Goal: Check status: Check status

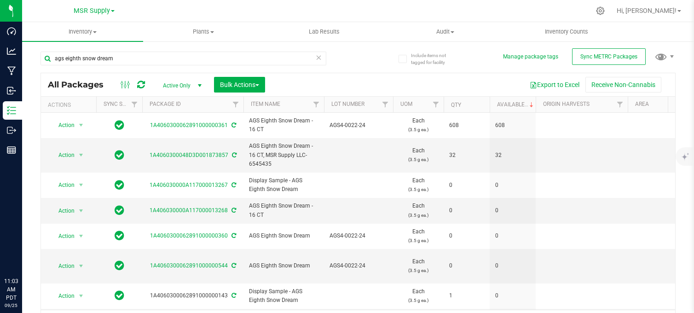
click at [463, 10] on div at bounding box center [377, 11] width 425 height 18
click at [375, 12] on div at bounding box center [377, 11] width 425 height 18
click at [354, 58] on div "ags eighth snow dream" at bounding box center [199, 57] width 318 height 29
click at [201, 87] on span "select" at bounding box center [199, 85] width 7 height 7
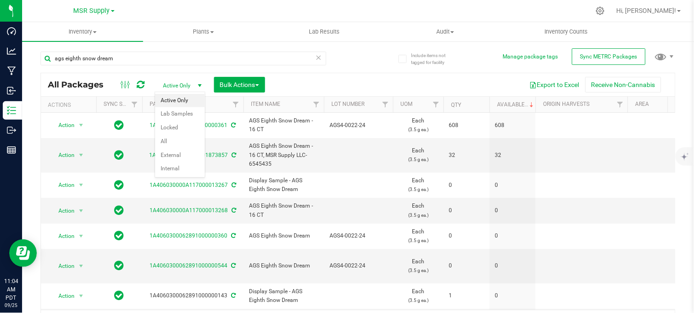
click at [191, 98] on li "Active Only" at bounding box center [180, 101] width 50 height 14
drag, startPoint x: 337, startPoint y: 79, endPoint x: 333, endPoint y: 85, distance: 7.3
click at [337, 79] on div "Export to Excel Receive Non-Cannabis" at bounding box center [470, 85] width 396 height 16
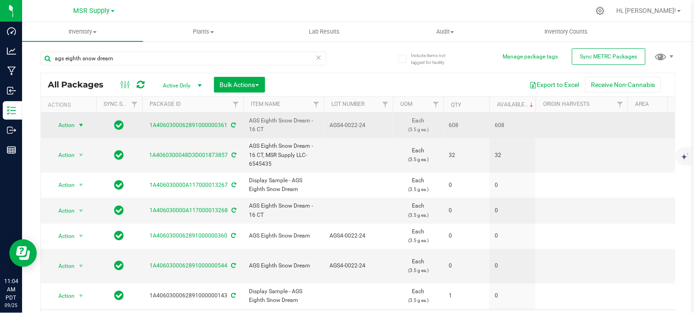
click at [80, 129] on span "select" at bounding box center [80, 124] width 7 height 7
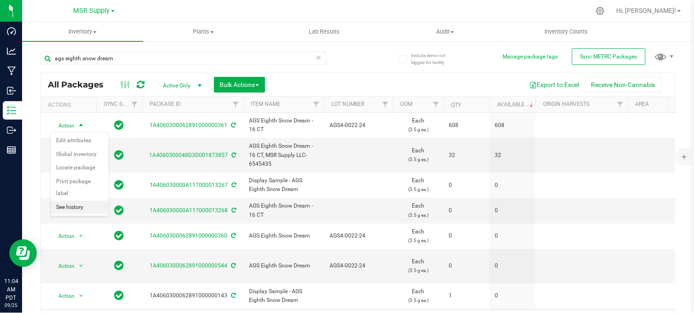
click at [68, 209] on li "See history" at bounding box center [80, 208] width 58 height 14
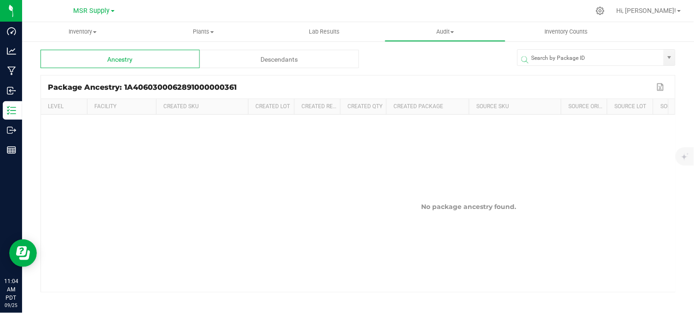
click at [243, 54] on div "Descendants" at bounding box center [279, 59] width 159 height 18
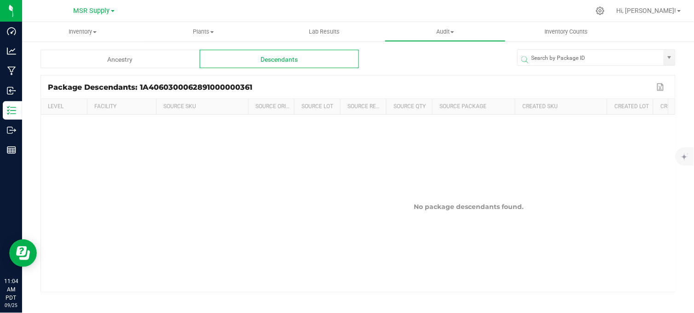
click at [142, 58] on div "Ancestry" at bounding box center [119, 59] width 159 height 18
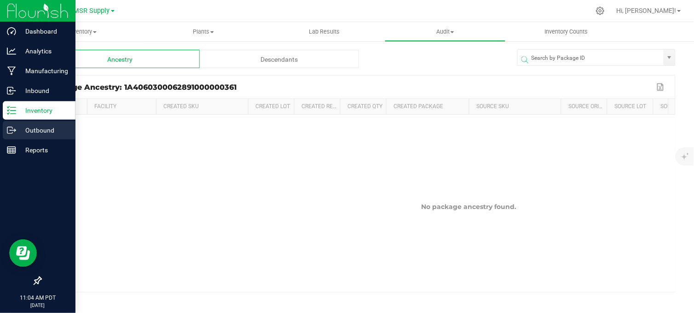
click at [30, 129] on p "Outbound" at bounding box center [43, 130] width 55 height 11
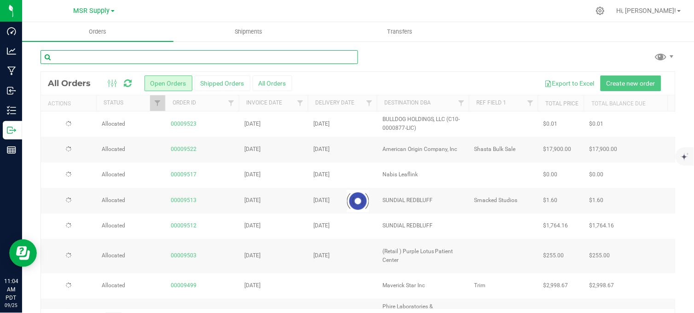
click at [89, 57] on input "text" at bounding box center [199, 57] width 318 height 14
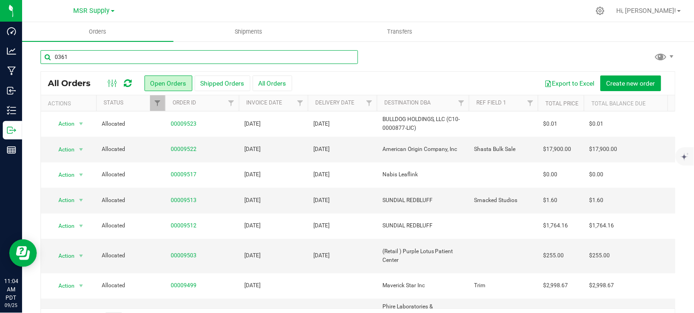
type input "0361"
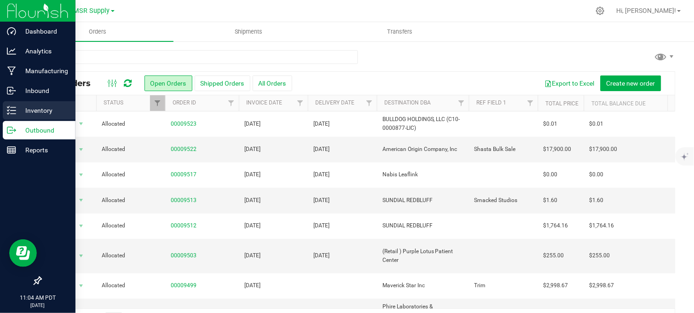
click at [5, 108] on div "Inventory" at bounding box center [39, 110] width 73 height 18
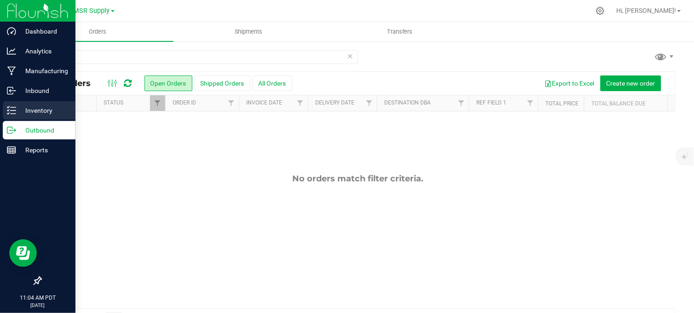
click at [38, 109] on p "Inventory" at bounding box center [43, 110] width 55 height 11
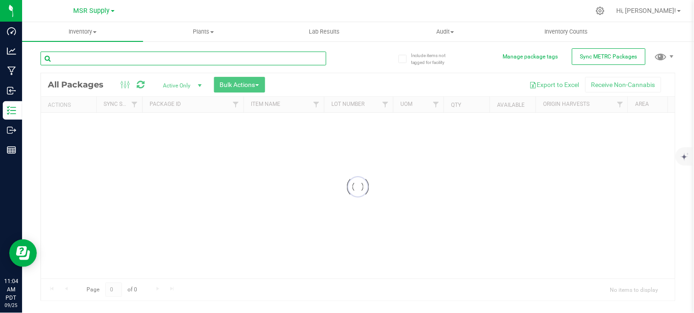
click at [77, 60] on div "Inventory All packages All inventory Waste log Create inventory Plants All plan…" at bounding box center [358, 167] width 672 height 291
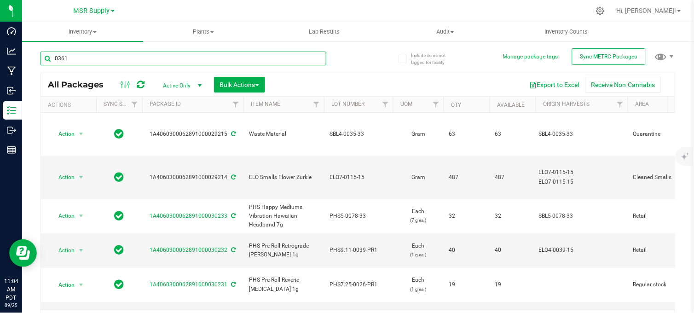
type input "0361"
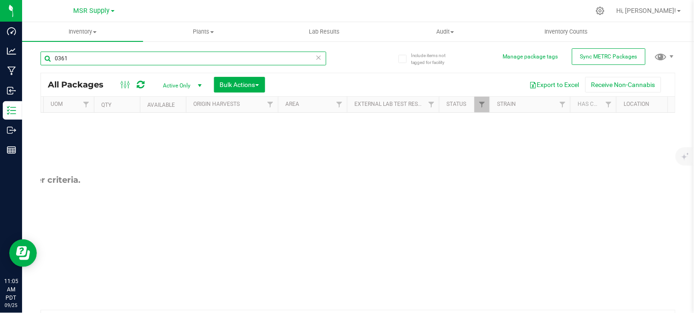
scroll to position [0, 356]
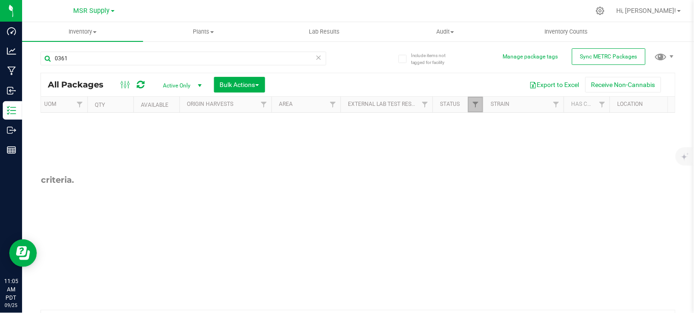
click at [468, 108] on link "Filter" at bounding box center [475, 105] width 15 height 16
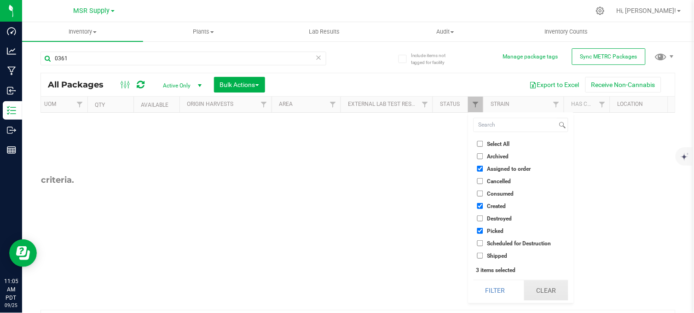
click at [554, 284] on button "Clear" at bounding box center [546, 290] width 44 height 20
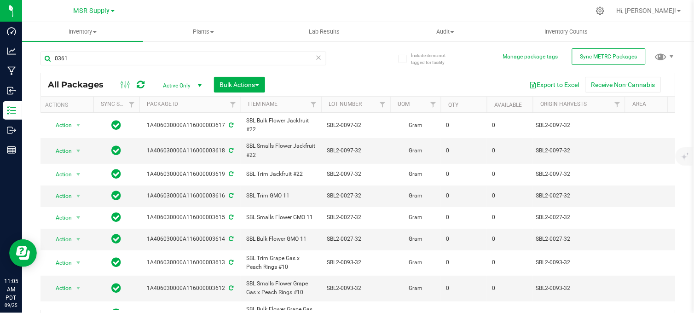
scroll to position [0, 0]
click at [503, 103] on link "Available" at bounding box center [511, 105] width 28 height 6
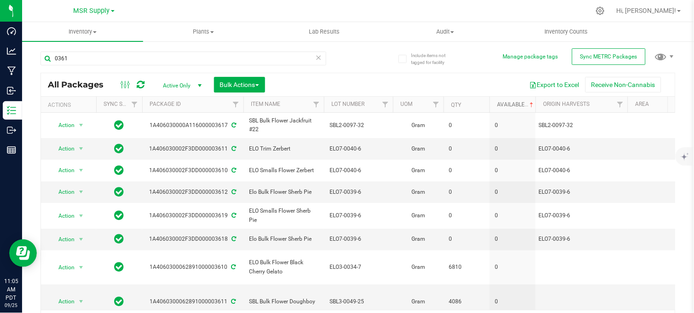
click at [503, 103] on link "Available" at bounding box center [516, 104] width 38 height 6
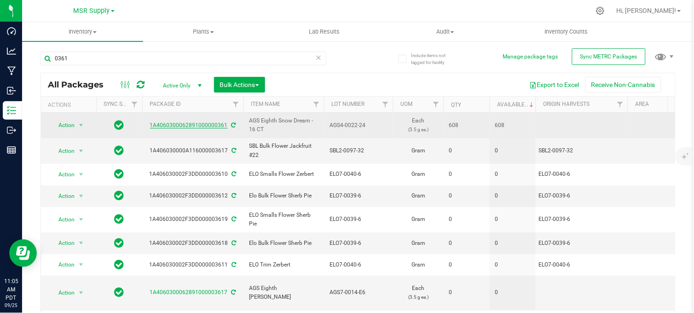
click at [189, 127] on link "1A4060300062891000000361" at bounding box center [189, 125] width 78 height 6
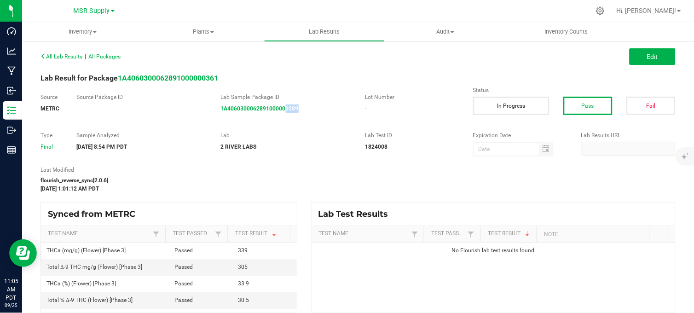
drag, startPoint x: 306, startPoint y: 108, endPoint x: 284, endPoint y: 121, distance: 24.9
click at [283, 121] on div "Source METRC Source Package ID - Lab Sample Package ID 1A4060300062891000000289…" at bounding box center [358, 107] width 649 height 29
copy strong "0289"
drag, startPoint x: 251, startPoint y: 179, endPoint x: 215, endPoint y: 173, distance: 36.8
click at [251, 179] on div "flourish_reverse_sync[2.0.6]" at bounding box center [249, 180] width 419 height 8
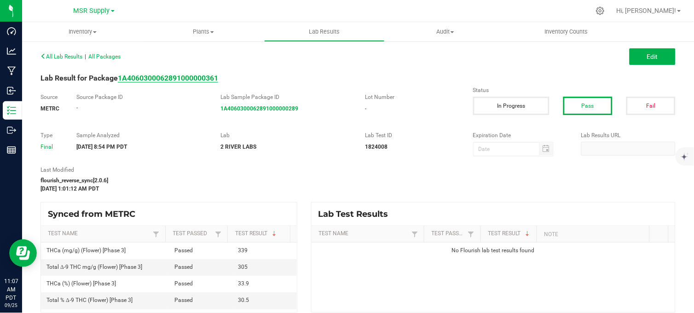
click at [194, 77] on strong "1A4060300062891000000361" at bounding box center [168, 78] width 100 height 9
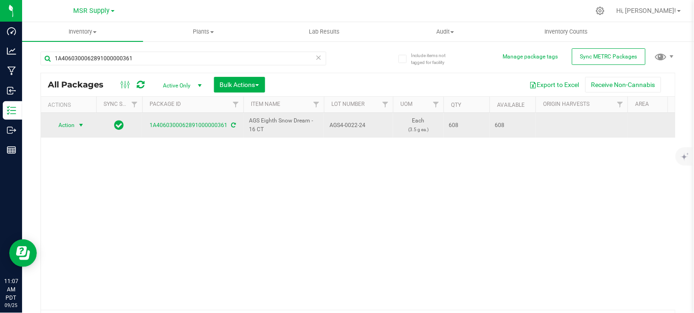
click at [75, 124] on span "Action" at bounding box center [62, 125] width 25 height 13
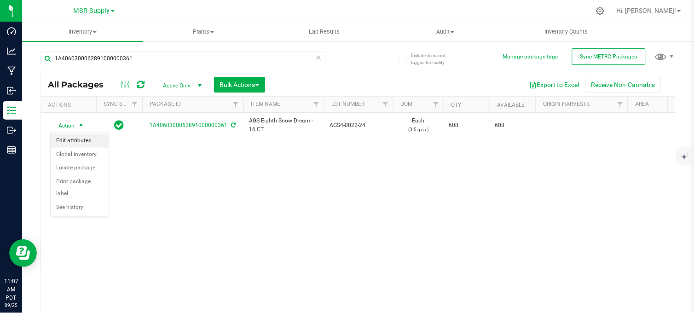
click at [83, 143] on li "Edit attributes" at bounding box center [80, 141] width 58 height 14
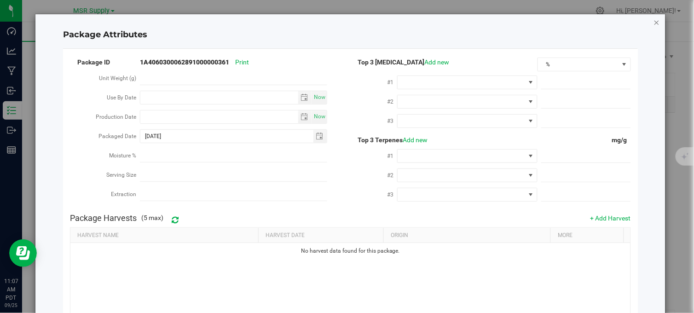
click at [653, 22] on icon "Close modal" at bounding box center [656, 22] width 6 height 11
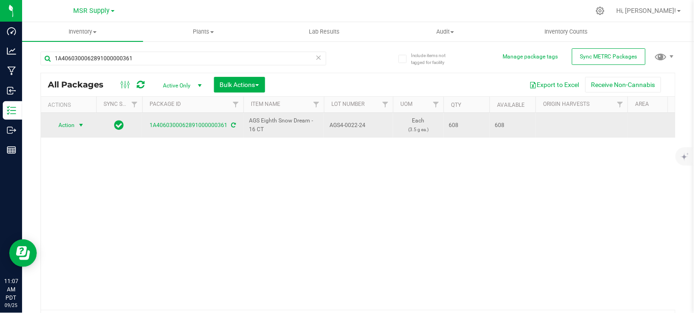
click at [84, 126] on span "select" at bounding box center [80, 124] width 7 height 7
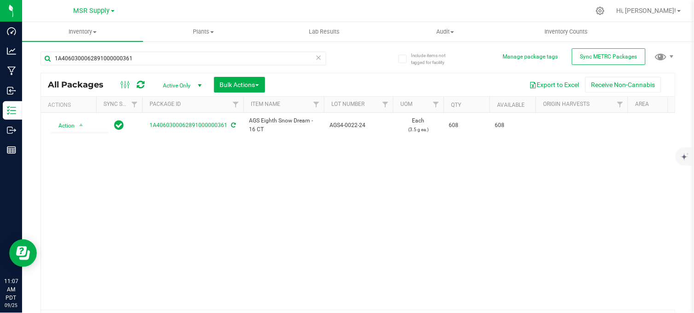
click at [145, 173] on div "Action Action Edit attributes Global inventory Locate package Print package lab…" at bounding box center [358, 211] width 634 height 197
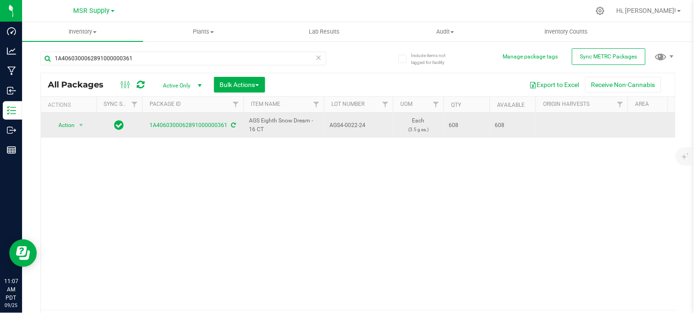
click at [231, 125] on icon at bounding box center [233, 125] width 5 height 6
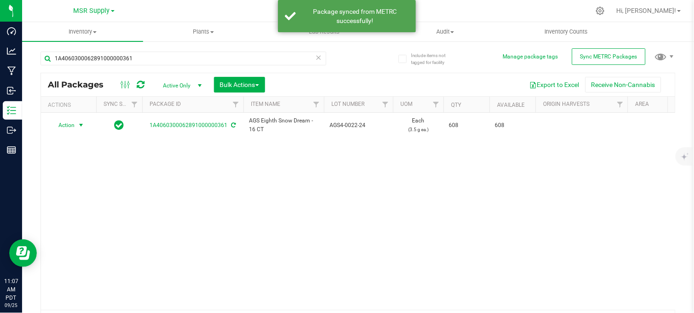
click at [82, 127] on span "select" at bounding box center [80, 124] width 7 height 7
click at [75, 205] on li "See history" at bounding box center [80, 208] width 58 height 14
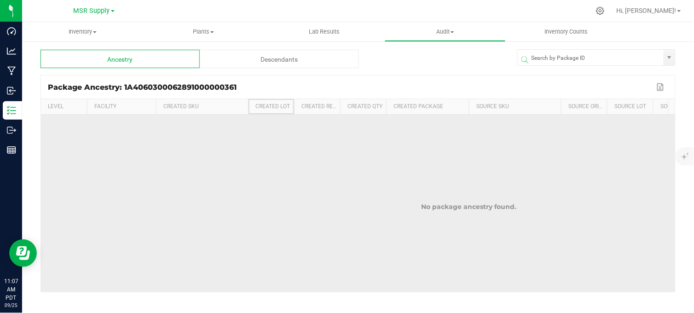
drag, startPoint x: 273, startPoint y: 106, endPoint x: 208, endPoint y: 117, distance: 66.2
click at [271, 107] on th "Created Lot" at bounding box center [271, 107] width 46 height 16
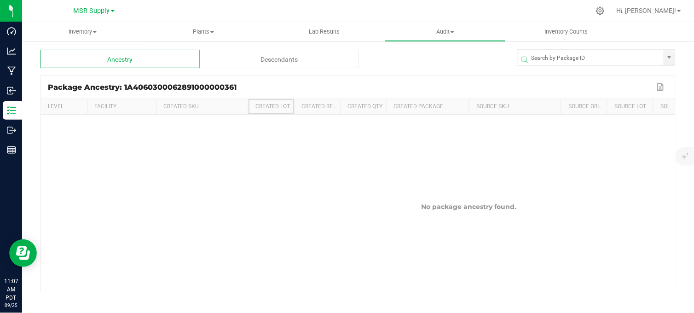
click at [186, 105] on th "Created SKU" at bounding box center [202, 107] width 92 height 16
click at [106, 104] on th "Facility" at bounding box center [121, 107] width 69 height 16
click at [57, 103] on th "Level" at bounding box center [64, 107] width 46 height 16
drag, startPoint x: 324, startPoint y: 105, endPoint x: 356, endPoint y: 104, distance: 31.3
click at [325, 105] on th "Created Ref Field" at bounding box center [317, 107] width 46 height 16
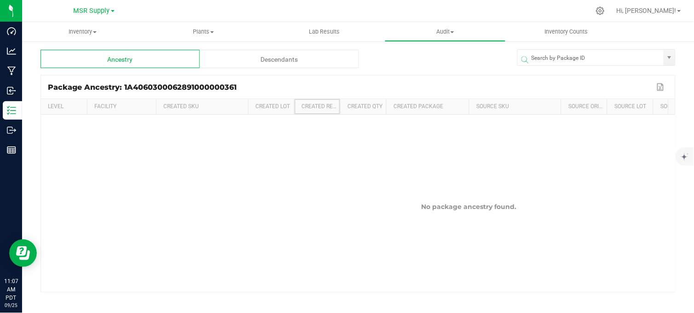
click at [358, 105] on th "Created Qty" at bounding box center [363, 107] width 46 height 16
click at [419, 106] on th "Created Package" at bounding box center [427, 107] width 83 height 16
drag, startPoint x: 505, startPoint y: 105, endPoint x: 523, endPoint y: 107, distance: 17.6
click at [519, 107] on th "Source SKU" at bounding box center [515, 107] width 92 height 16
drag, startPoint x: 523, startPoint y: 107, endPoint x: 597, endPoint y: 109, distance: 74.6
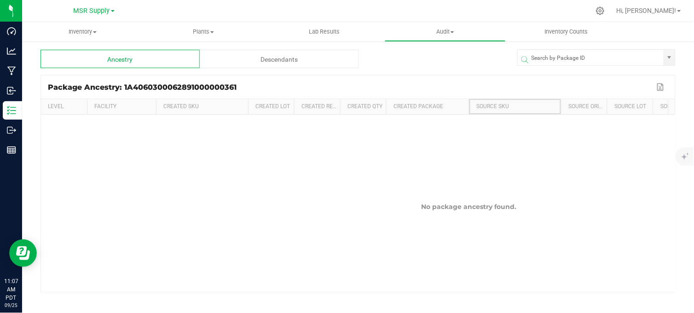
click at [596, 109] on th "Source Origin Harvests" at bounding box center [584, 107] width 46 height 16
drag, startPoint x: 597, startPoint y: 109, endPoint x: 621, endPoint y: 106, distance: 24.0
click at [622, 106] on th "Source Lot" at bounding box center [630, 107] width 46 height 16
click at [272, 56] on div "Descendants" at bounding box center [279, 59] width 159 height 18
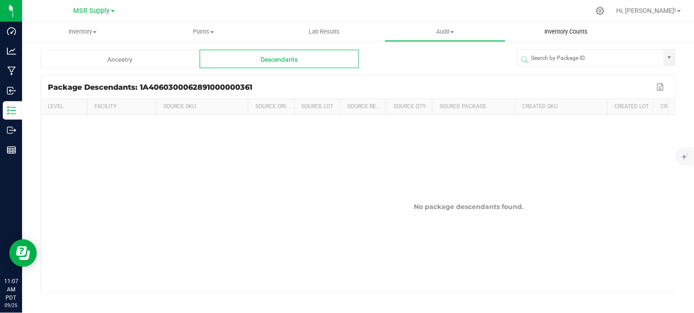
click at [562, 31] on span "Inventory Counts" at bounding box center [566, 32] width 68 height 8
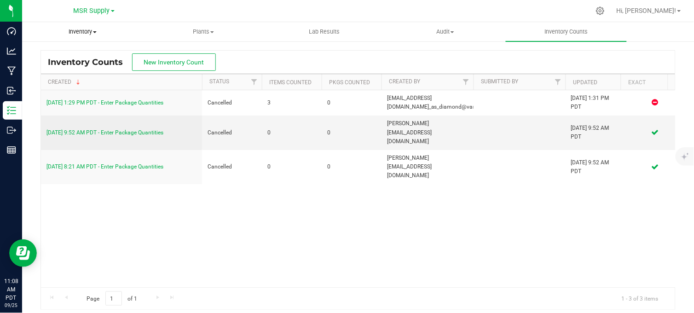
click at [86, 34] on span "Inventory" at bounding box center [83, 32] width 120 height 8
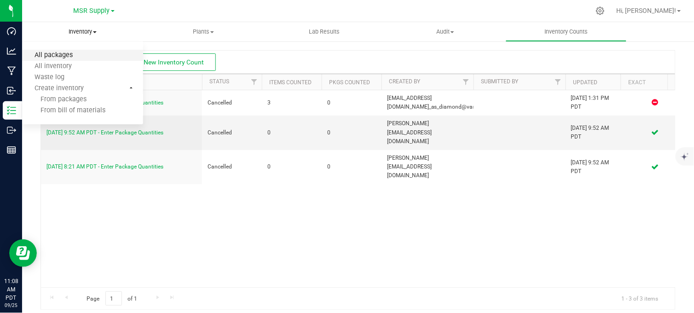
click at [67, 56] on span "All packages" at bounding box center [53, 56] width 63 height 8
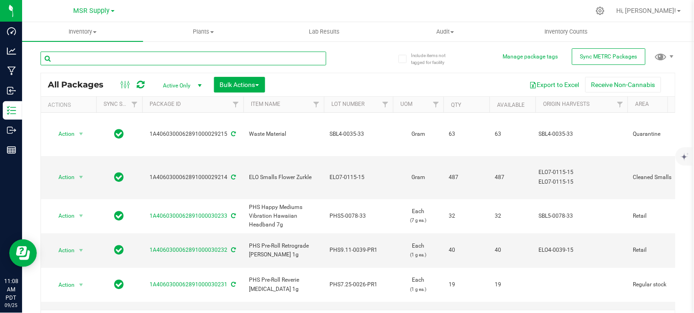
click at [185, 58] on input "text" at bounding box center [183, 59] width 286 height 14
drag, startPoint x: 458, startPoint y: 15, endPoint x: 452, endPoint y: 15, distance: 5.5
click at [457, 15] on div at bounding box center [377, 11] width 425 height 18
click at [185, 2] on div at bounding box center [377, 11] width 425 height 18
click at [360, 50] on div "All Packages Active Only Active Only Lab Samples Locked All External Internal B…" at bounding box center [357, 187] width 635 height 289
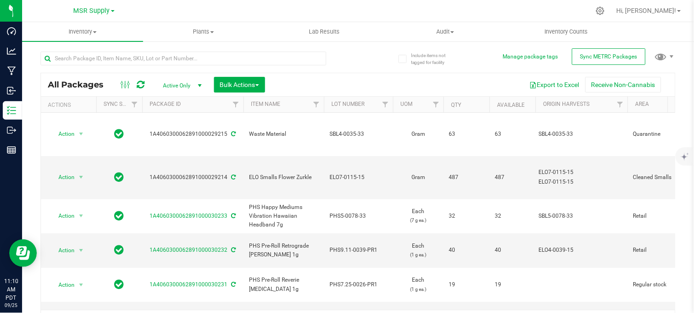
click at [357, 58] on div "All Packages Active Only Active Only Lab Samples Locked All External Internal B…" at bounding box center [357, 187] width 635 height 289
click at [346, 58] on div at bounding box center [199, 57] width 318 height 29
drag, startPoint x: 370, startPoint y: 44, endPoint x: 373, endPoint y: 59, distance: 15.4
click at [372, 44] on div "All Packages Active Only Active Only Lab Samples Locked All External Internal B…" at bounding box center [357, 187] width 635 height 289
click at [104, 57] on input "text" at bounding box center [183, 59] width 286 height 14
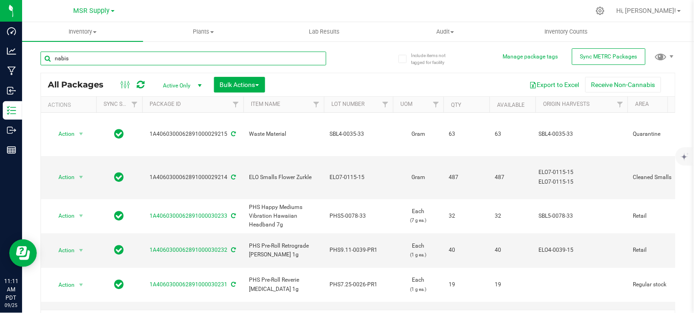
type input "nabis"
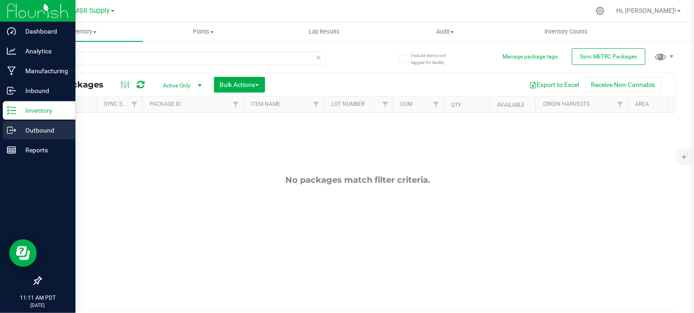
click at [18, 129] on p "Outbound" at bounding box center [43, 130] width 55 height 11
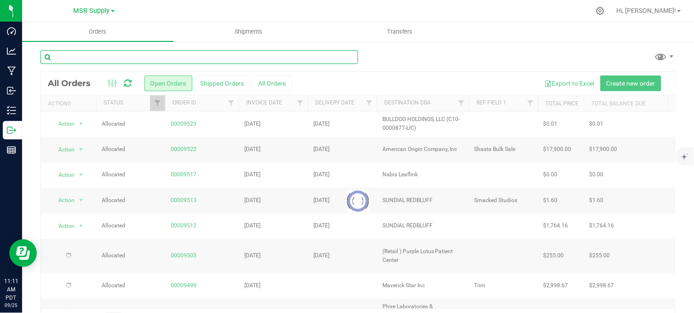
click at [104, 62] on input "text" at bounding box center [199, 57] width 318 height 14
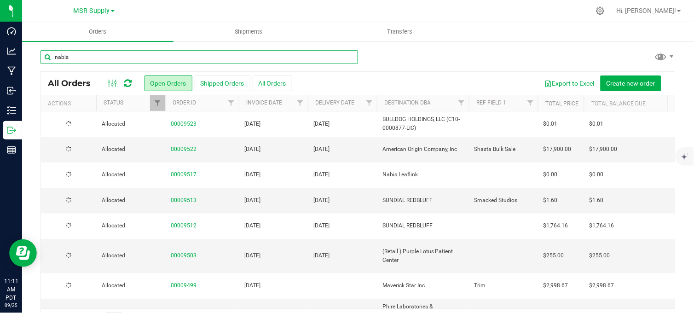
type input "nabis"
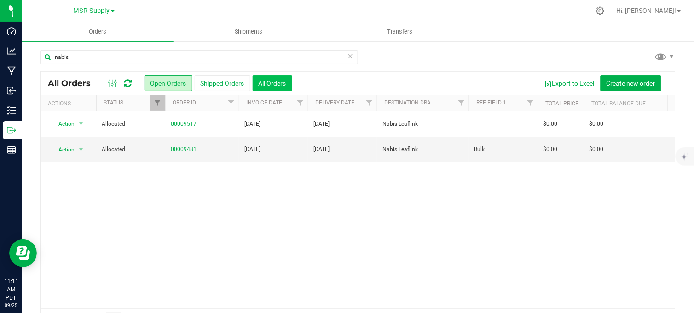
click at [271, 80] on button "All Orders" at bounding box center [273, 83] width 40 height 16
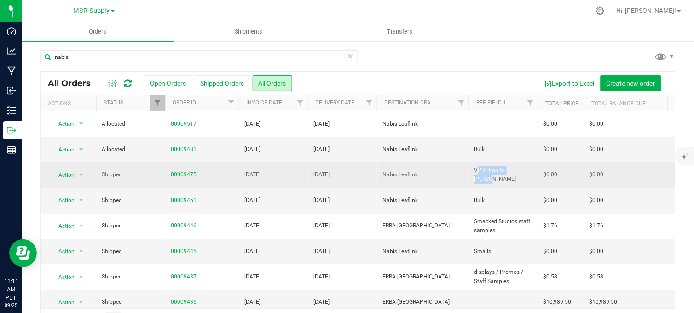
copy span "VPD Drop to Nabis"
drag, startPoint x: 519, startPoint y: 175, endPoint x: 471, endPoint y: 176, distance: 48.3
click at [471, 176] on td "VPD Drop to Nabis" at bounding box center [503, 174] width 69 height 25
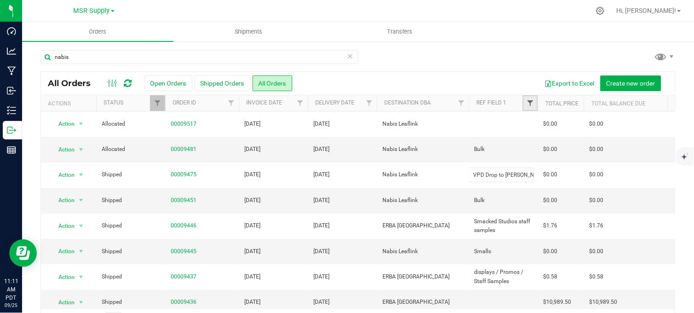
click at [530, 103] on span "Filter" at bounding box center [529, 102] width 7 height 7
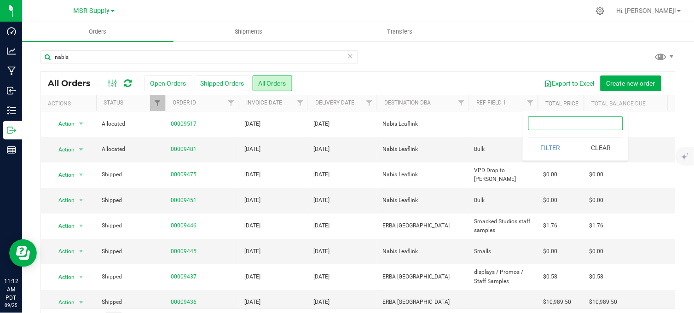
paste input "VPD Drop to Nabis"
type input "VPD Drop to Nabis"
click at [554, 146] on button "Filter" at bounding box center [550, 148] width 44 height 20
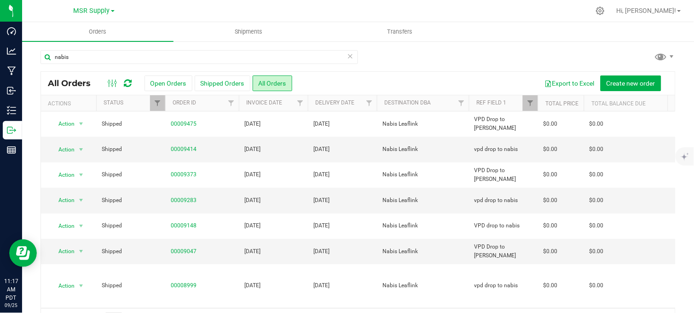
click at [387, 60] on div "nabis" at bounding box center [357, 60] width 635 height 21
click at [401, 58] on div "nabis" at bounding box center [357, 60] width 635 height 21
drag, startPoint x: 184, startPoint y: 175, endPoint x: 221, endPoint y: 199, distance: 44.5
click at [185, 175] on link "00009373" at bounding box center [184, 174] width 26 height 9
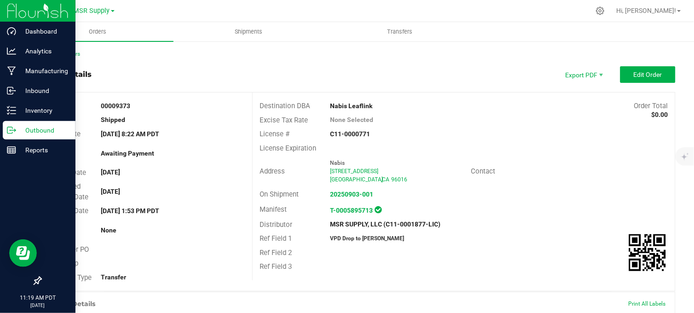
click at [9, 130] on icon at bounding box center [11, 130] width 9 height 9
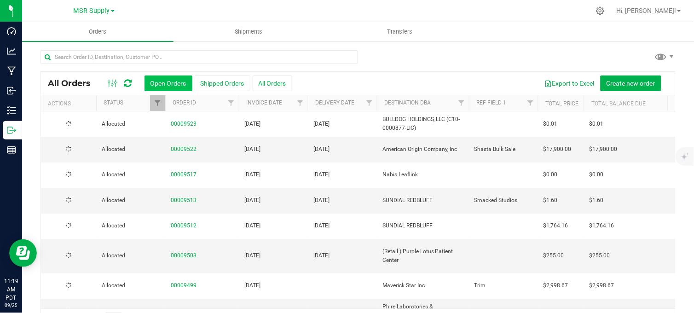
click at [404, 62] on div at bounding box center [357, 60] width 635 height 21
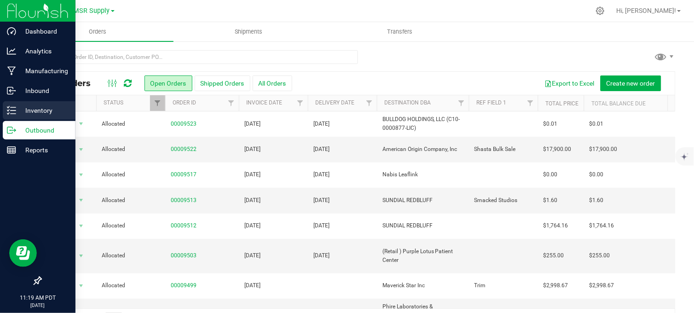
drag, startPoint x: 17, startPoint y: 107, endPoint x: 35, endPoint y: 104, distance: 18.7
click at [17, 108] on p "Inventory" at bounding box center [43, 110] width 55 height 11
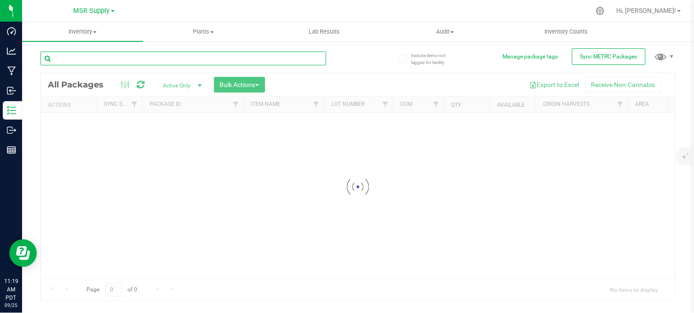
click at [104, 56] on div "Inventory All packages All inventory Waste log Create inventory Plants All plan…" at bounding box center [358, 167] width 672 height 291
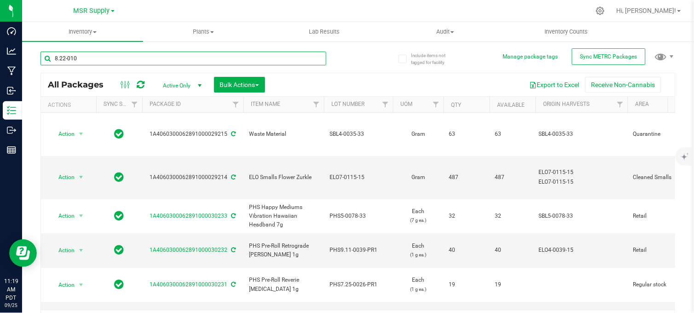
type input "8.22-010"
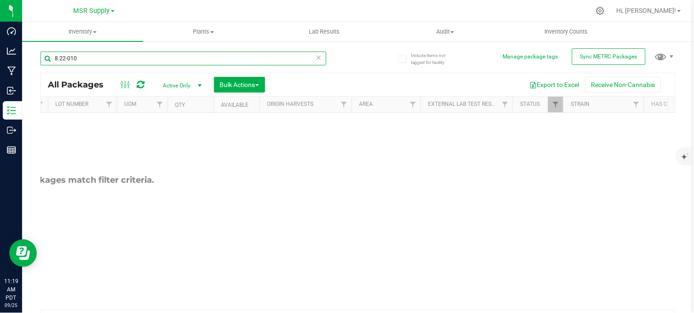
scroll to position [0, 277]
click at [557, 103] on span "Filter" at bounding box center [554, 104] width 7 height 7
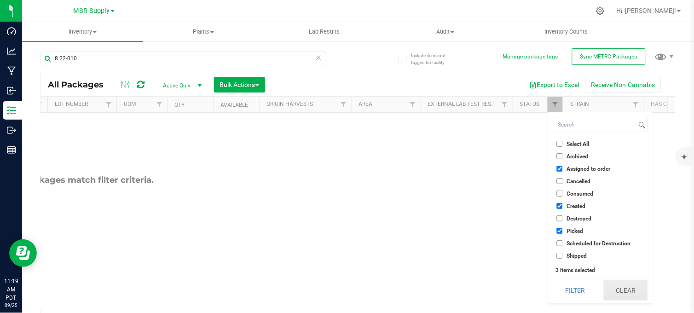
click at [624, 282] on button "Clear" at bounding box center [626, 290] width 44 height 20
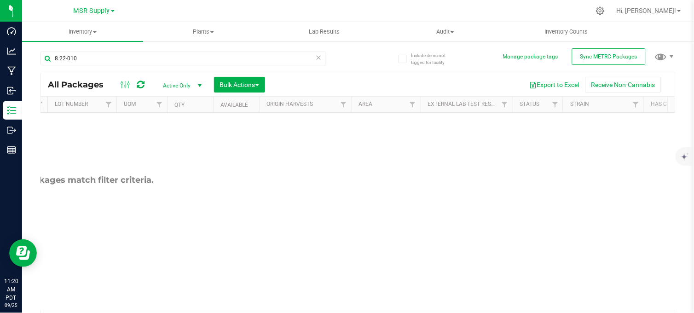
click at [339, 168] on div "No packages match filter criteria." at bounding box center [81, 242] width 634 height 259
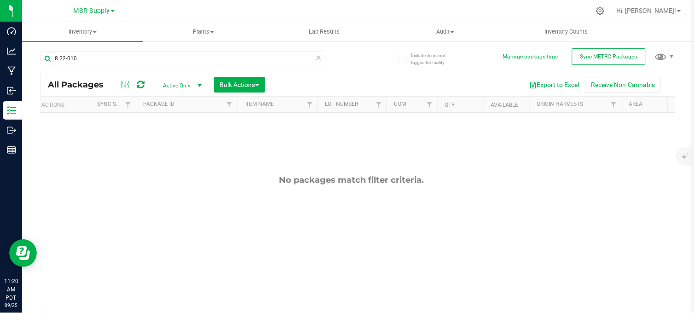
scroll to position [0, 0]
click at [360, 58] on div "8.22-010 All Packages Active Only Active Only Lab Samples Locked All External I…" at bounding box center [357, 187] width 635 height 289
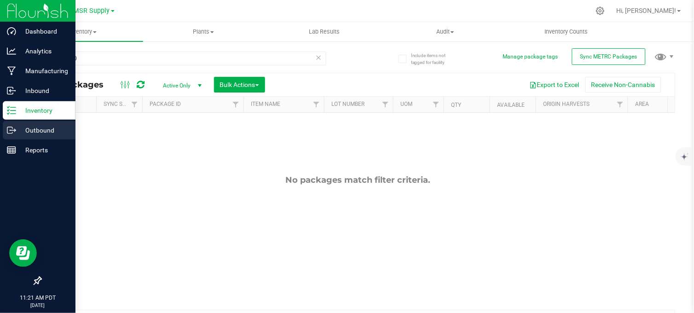
click at [35, 130] on p "Outbound" at bounding box center [43, 130] width 55 height 11
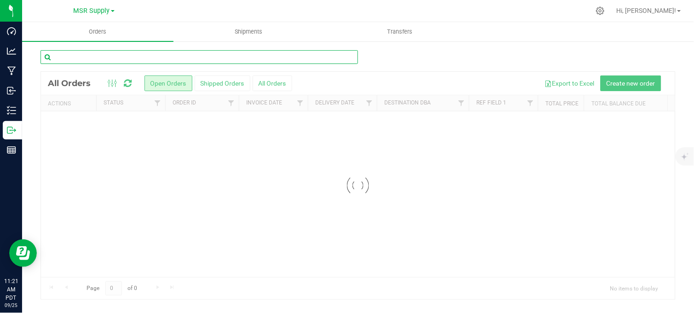
click at [75, 56] on input "text" at bounding box center [199, 57] width 318 height 14
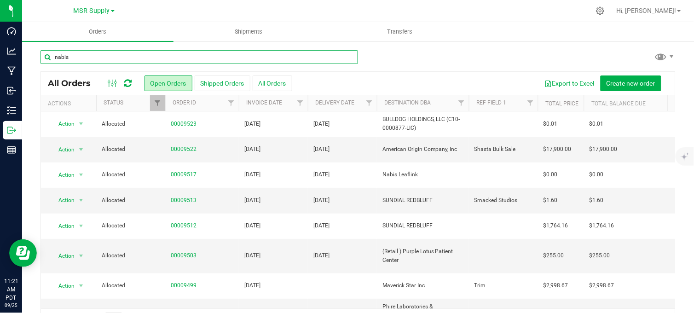
type input "nabis"
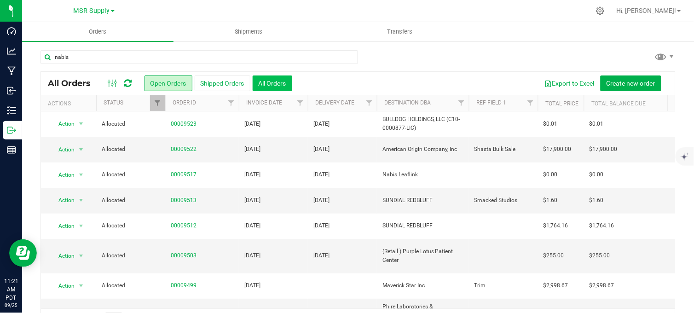
click at [277, 80] on div "Orders Shipments Transfers nabis All Orders Open Orders Shipped Orders" at bounding box center [358, 167] width 672 height 291
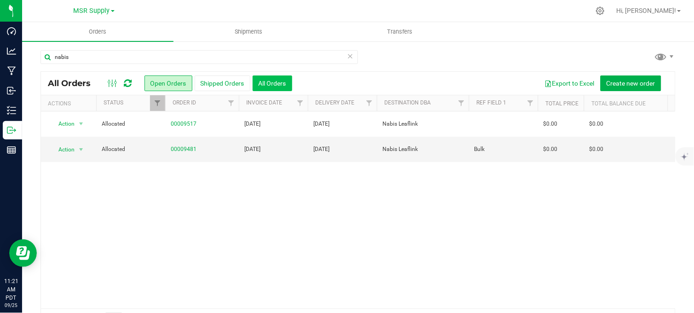
click at [264, 87] on button "All Orders" at bounding box center [273, 83] width 40 height 16
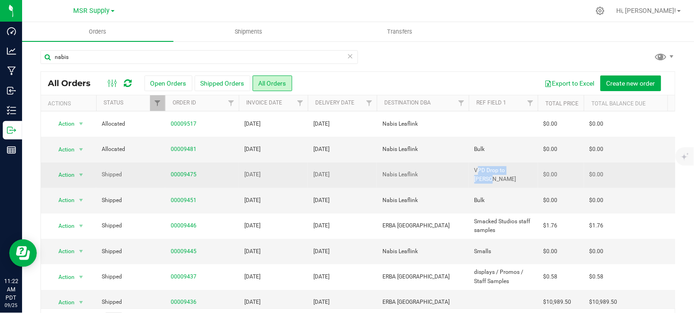
drag, startPoint x: 526, startPoint y: 174, endPoint x: 475, endPoint y: 177, distance: 51.2
click at [475, 177] on td "VPD Drop to Nabis" at bounding box center [503, 174] width 69 height 25
click at [518, 177] on input "VPD Drop to Nabis" at bounding box center [501, 174] width 66 height 14
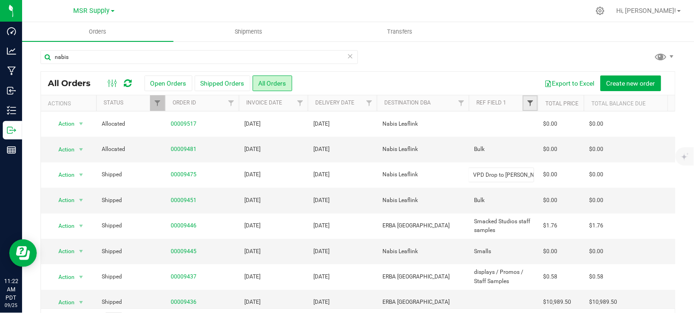
click at [527, 103] on span "Filter" at bounding box center [529, 102] width 7 height 7
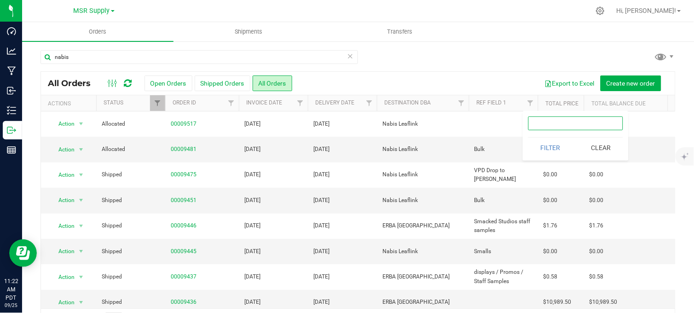
click at [548, 125] on input "text" at bounding box center [575, 123] width 95 height 14
paste input "VPD Drop to Nabis"
type input "VPD Drop to Nabis"
click at [545, 149] on button "Filter" at bounding box center [550, 148] width 44 height 20
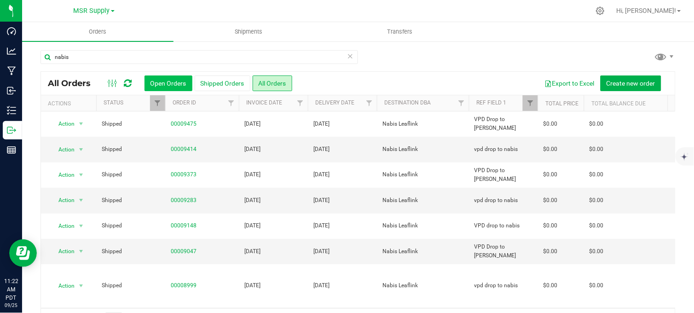
click at [169, 81] on button "Open Orders" at bounding box center [168, 83] width 48 height 16
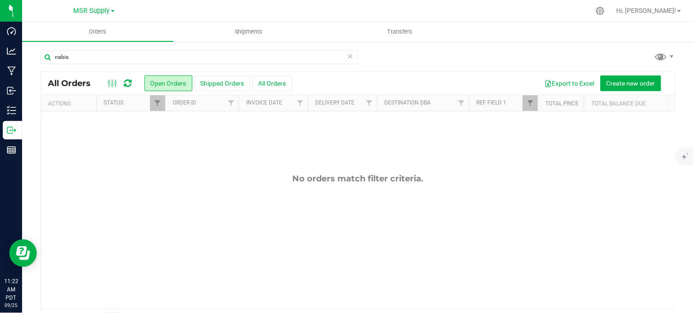
click at [429, 76] on div "Export to Excel Create new order" at bounding box center [480, 83] width 376 height 16
click at [156, 104] on span "Filter" at bounding box center [157, 102] width 7 height 7
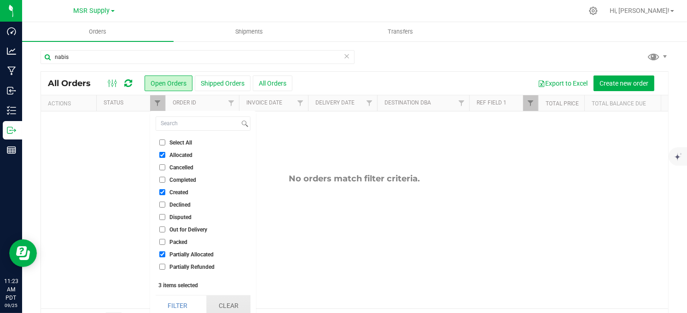
click at [227, 306] on button "Clear" at bounding box center [228, 305] width 44 height 20
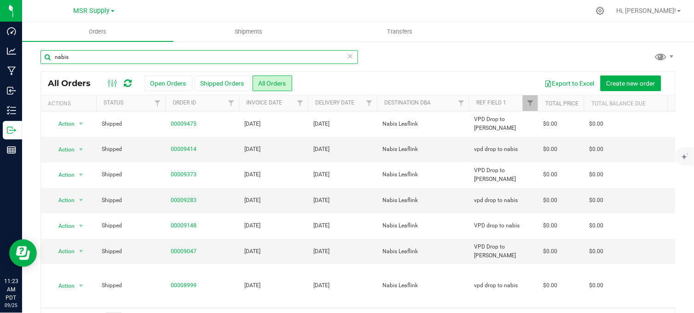
drag, startPoint x: 87, startPoint y: 58, endPoint x: 32, endPoint y: 58, distance: 54.3
click at [32, 58] on div "nabis All Orders Open Orders Shipped Orders All Orders Export to Excel Create n…" at bounding box center [358, 190] width 672 height 300
type input "9331"
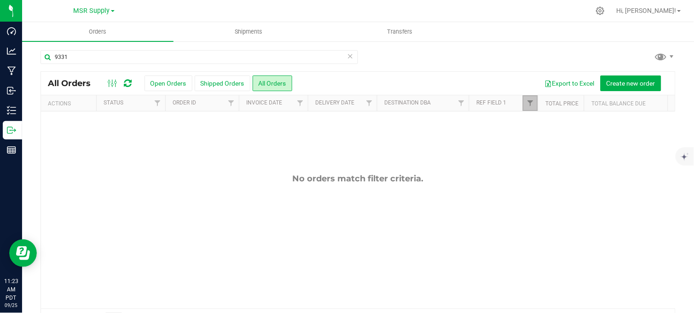
drag, startPoint x: 534, startPoint y: 103, endPoint x: 536, endPoint y: 109, distance: 5.8
click at [534, 104] on link "Filter" at bounding box center [530, 103] width 15 height 16
click at [597, 150] on button "Clear" at bounding box center [601, 148] width 44 height 20
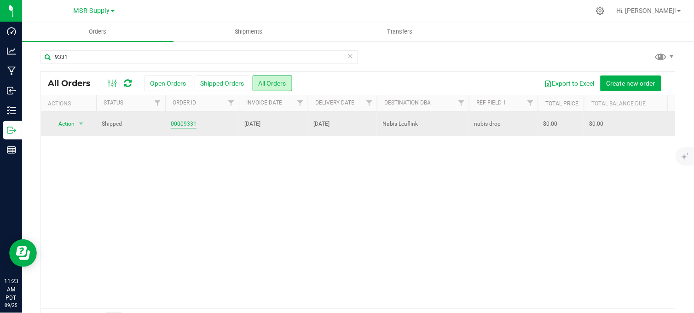
click at [187, 125] on link "00009331" at bounding box center [184, 124] width 26 height 9
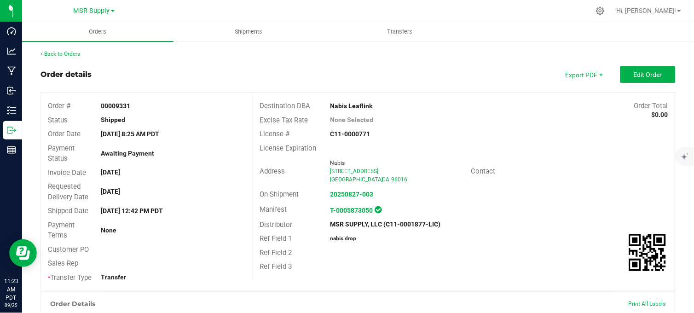
drag, startPoint x: 440, startPoint y: 130, endPoint x: 445, endPoint y: 129, distance: 5.2
click at [445, 129] on div "C11-0000771" at bounding box center [393, 134] width 141 height 10
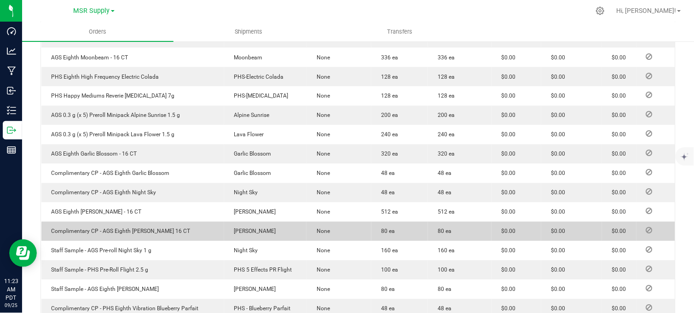
scroll to position [255, 0]
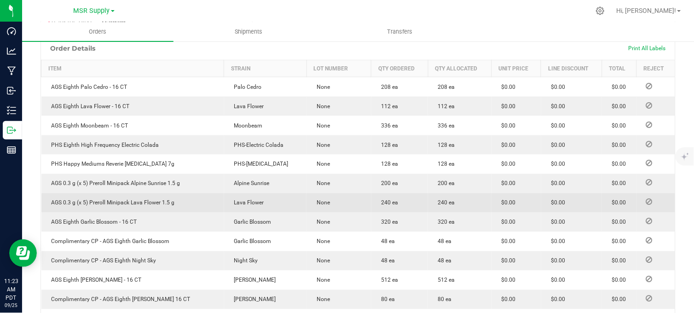
drag, startPoint x: 398, startPoint y: 213, endPoint x: 375, endPoint y: 215, distance: 23.1
click at [375, 213] on td "240 ea" at bounding box center [399, 202] width 57 height 19
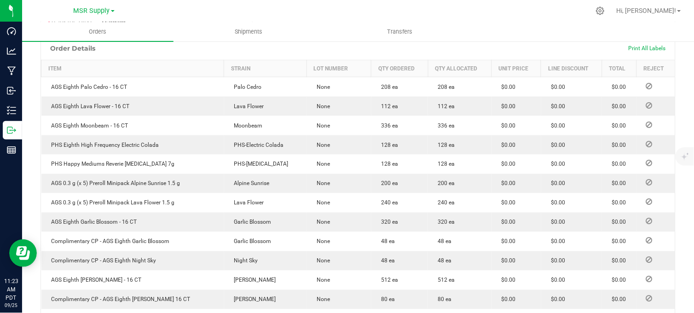
click at [202, 6] on div at bounding box center [377, 11] width 425 height 18
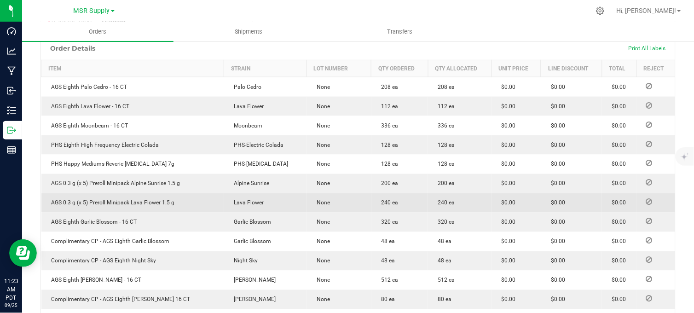
drag, startPoint x: 259, startPoint y: 213, endPoint x: 229, endPoint y: 214, distance: 29.5
click at [230, 206] on span "Lava Flower" at bounding box center [247, 203] width 35 height 6
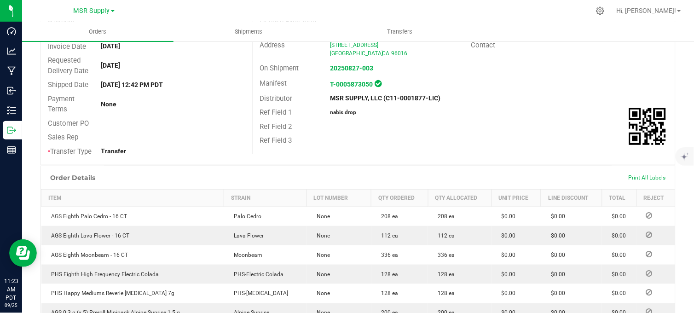
scroll to position [0, 0]
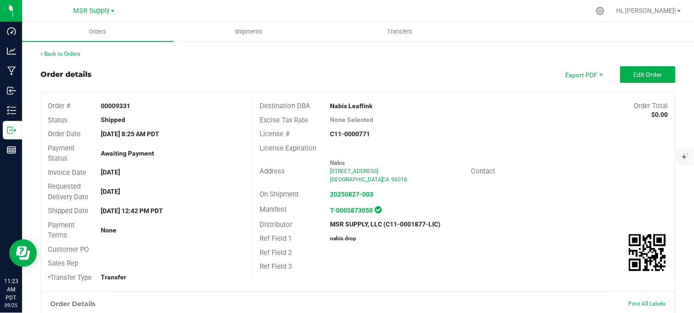
drag, startPoint x: 213, startPoint y: 149, endPoint x: 217, endPoint y: 160, distance: 11.8
click at [210, 150] on div "Awaiting Payment" at bounding box center [173, 154] width 158 height 10
click at [295, 70] on div "Order details Export PDF Edit Order" at bounding box center [357, 74] width 635 height 17
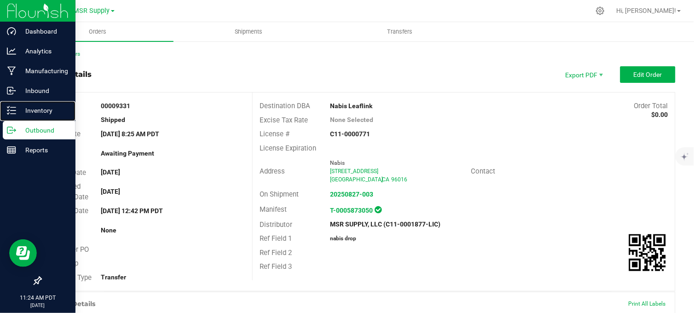
drag, startPoint x: 18, startPoint y: 108, endPoint x: 66, endPoint y: 127, distance: 51.3
click at [19, 109] on p "Inventory" at bounding box center [43, 110] width 55 height 11
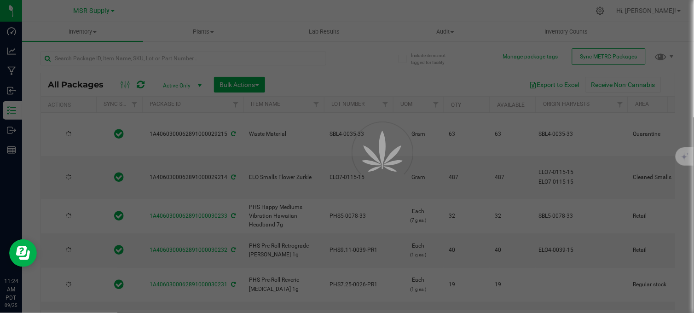
click at [117, 58] on div at bounding box center [347, 156] width 694 height 313
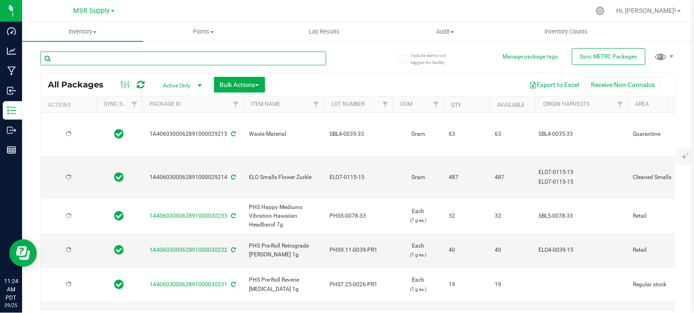
drag, startPoint x: 179, startPoint y: 177, endPoint x: 121, endPoint y: 54, distance: 135.2
click at [117, 57] on input "text" at bounding box center [183, 59] width 286 height 14
type input "ags eighth lava"
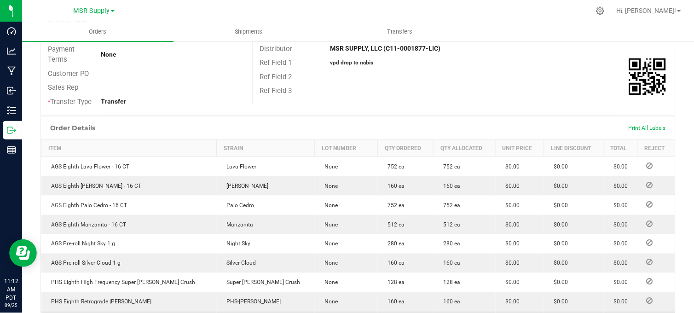
scroll to position [153, 0]
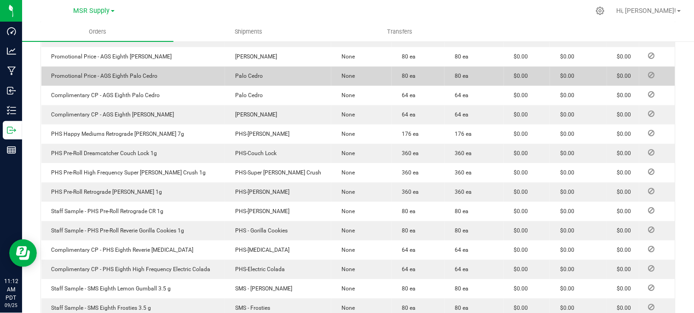
scroll to position [255, 0]
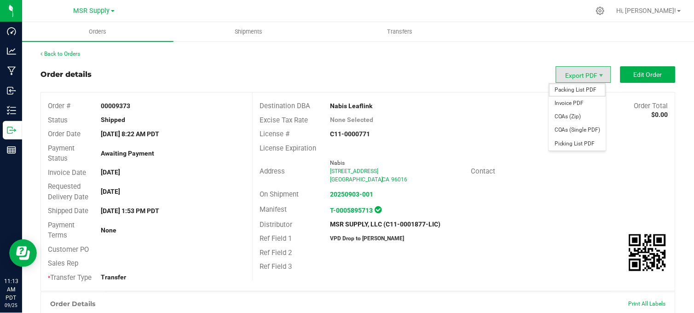
click at [574, 89] on span "Packing List PDF" at bounding box center [577, 89] width 57 height 13
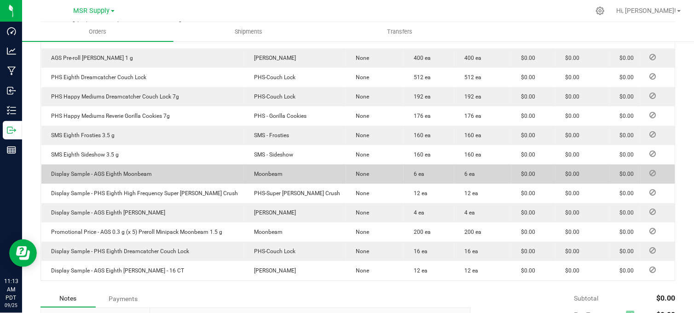
scroll to position [562, 0]
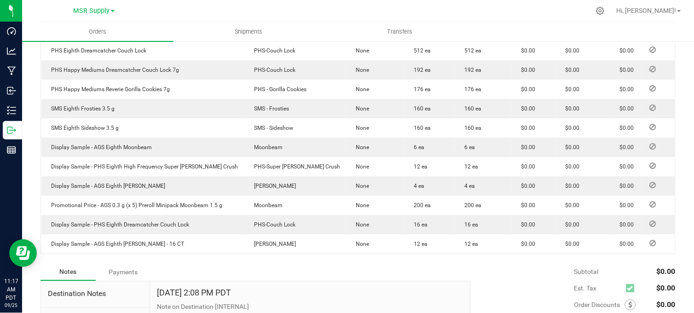
click at [178, 277] on div "Notes Payments" at bounding box center [251, 271] width 423 height 17
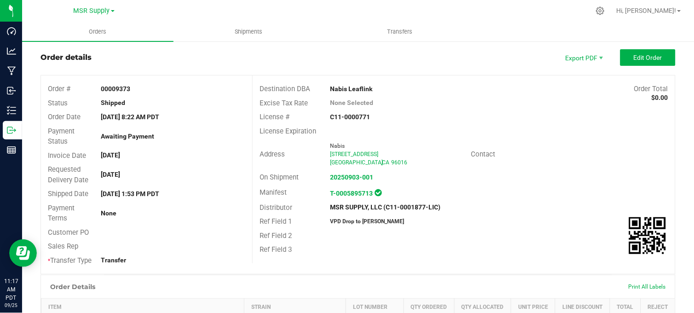
scroll to position [0, 0]
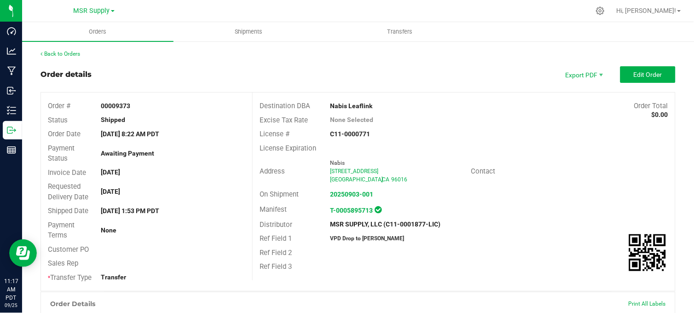
click at [227, 77] on div "Order details Export PDF Edit Order" at bounding box center [357, 74] width 635 height 17
click at [140, 68] on div "Order details Export PDF Edit Order" at bounding box center [357, 74] width 635 height 17
click at [465, 176] on div "Contact" at bounding box center [569, 171] width 211 height 14
click at [491, 219] on div "Distributor MSR SUPPLY, LLC (C11-0001877-LIC)" at bounding box center [464, 225] width 422 height 14
click at [480, 182] on div "Address Nabis [STREET_ADDRESS] [GEOGRAPHIC_DATA] Contact" at bounding box center [464, 171] width 422 height 32
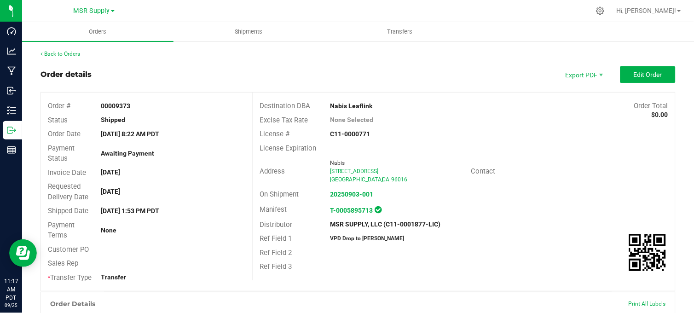
drag, startPoint x: 480, startPoint y: 183, endPoint x: 501, endPoint y: 206, distance: 31.0
click at [501, 206] on div "Manifest T-0005895713" at bounding box center [464, 210] width 422 height 16
click at [472, 141] on div "License Expiration" at bounding box center [464, 148] width 422 height 14
click at [319, 71] on div "Order details Export PDF Edit Order" at bounding box center [357, 74] width 635 height 17
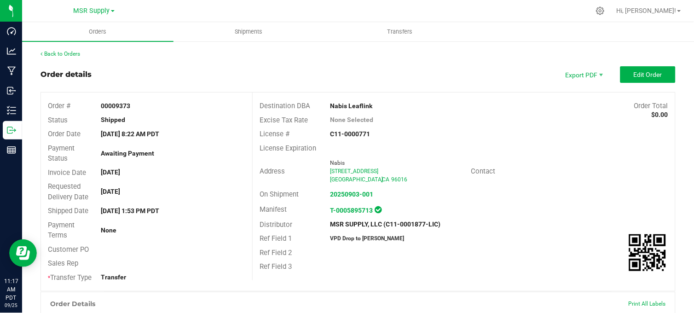
click at [194, 68] on div "Order details Export PDF Edit Order" at bounding box center [357, 74] width 635 height 17
click at [173, 68] on div "Order details Export PDF Edit Order" at bounding box center [357, 74] width 635 height 17
click at [412, 146] on div "License Expiration" at bounding box center [464, 148] width 422 height 14
click at [191, 71] on div "Order details Export PDF Edit Order" at bounding box center [357, 74] width 635 height 17
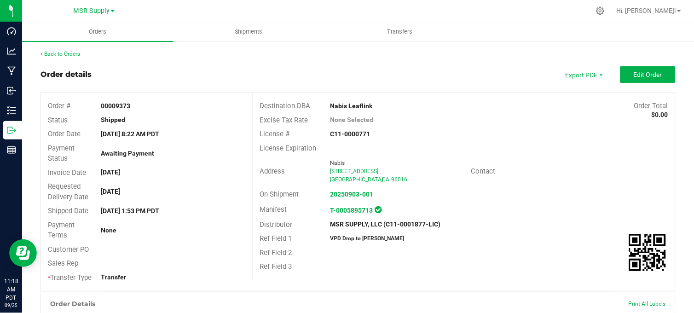
click at [236, 56] on div "Back to Orders" at bounding box center [357, 54] width 635 height 8
click at [197, 74] on div "Order details Export PDF Edit Order" at bounding box center [357, 74] width 635 height 17
click at [516, 145] on div "License Expiration" at bounding box center [464, 148] width 422 height 14
click at [205, 69] on div "Order details Export PDF Edit Order" at bounding box center [357, 74] width 635 height 17
click at [178, 79] on div "Order details Export PDF Edit Order" at bounding box center [357, 74] width 635 height 17
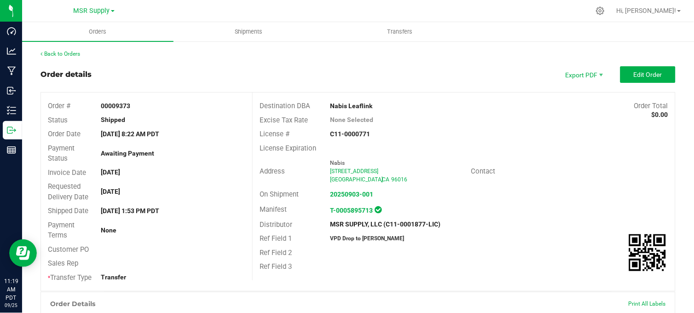
click at [136, 53] on div "Back to Orders" at bounding box center [357, 54] width 635 height 8
drag, startPoint x: 210, startPoint y: 72, endPoint x: 225, endPoint y: 70, distance: 14.8
click at [209, 72] on div "Order details Export PDF Edit Order" at bounding box center [357, 74] width 635 height 17
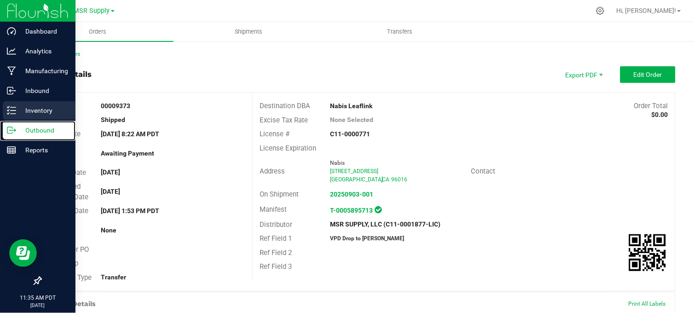
click at [16, 129] on div "Outbound" at bounding box center [39, 130] width 73 height 18
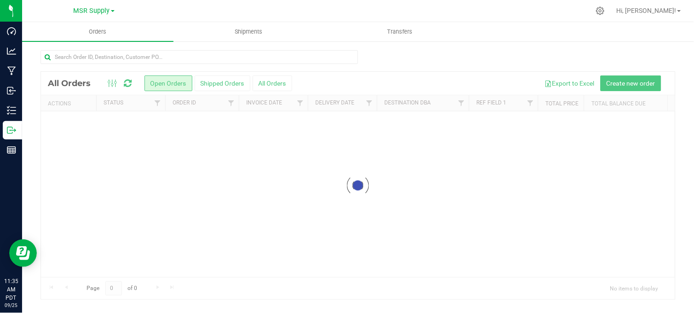
drag, startPoint x: 236, startPoint y: 6, endPoint x: 243, endPoint y: 7, distance: 7.4
click at [236, 6] on div at bounding box center [377, 11] width 425 height 18
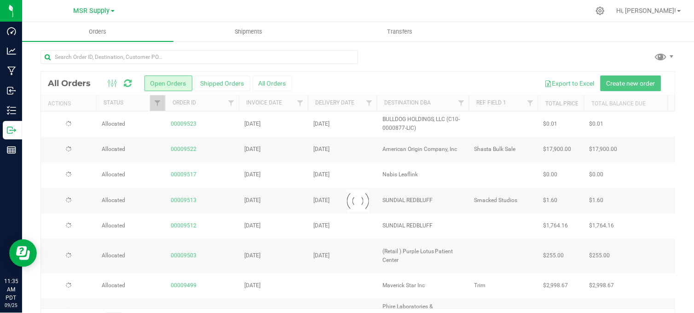
click at [432, 53] on div at bounding box center [357, 60] width 635 height 21
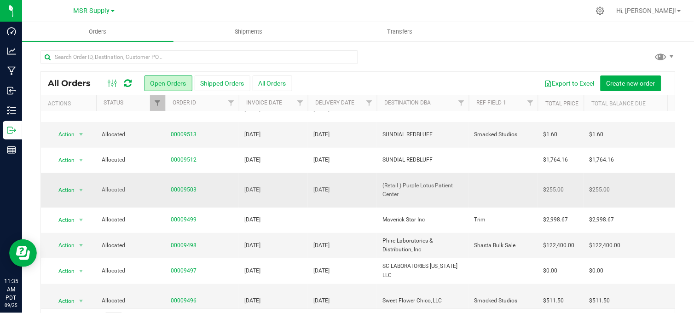
scroll to position [102, 0]
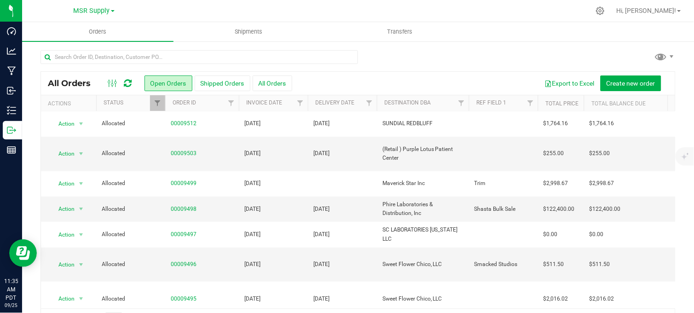
click at [412, 58] on div at bounding box center [357, 60] width 635 height 21
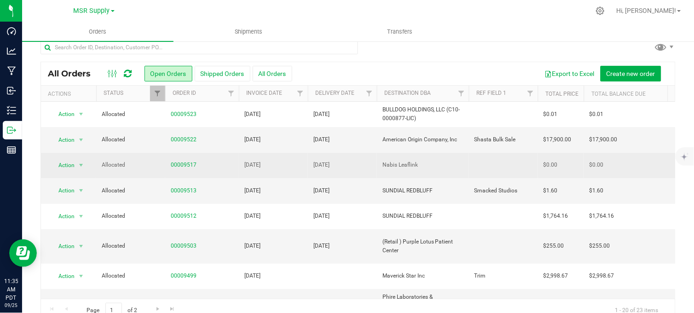
scroll to position [0, 0]
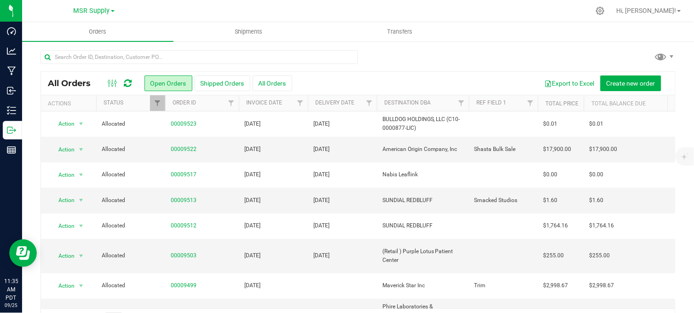
click at [377, 51] on div at bounding box center [357, 60] width 635 height 21
click at [192, 9] on div at bounding box center [377, 11] width 425 height 18
click at [384, 49] on div "All Orders Open Orders Shipped Orders All Orders Export to Excel Create new ord…" at bounding box center [358, 190] width 672 height 300
click at [425, 57] on div at bounding box center [357, 60] width 635 height 21
click at [408, 54] on div at bounding box center [357, 60] width 635 height 21
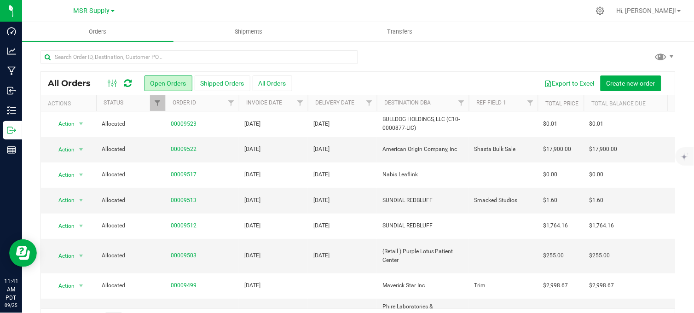
click at [398, 53] on div at bounding box center [357, 60] width 635 height 21
click at [398, 54] on div at bounding box center [357, 60] width 635 height 21
click at [424, 63] on div at bounding box center [357, 60] width 635 height 21
click at [416, 49] on div "All Orders Open Orders Shipped Orders All Orders Export to Excel Create new ord…" at bounding box center [358, 190] width 672 height 300
click at [380, 54] on div at bounding box center [357, 60] width 635 height 21
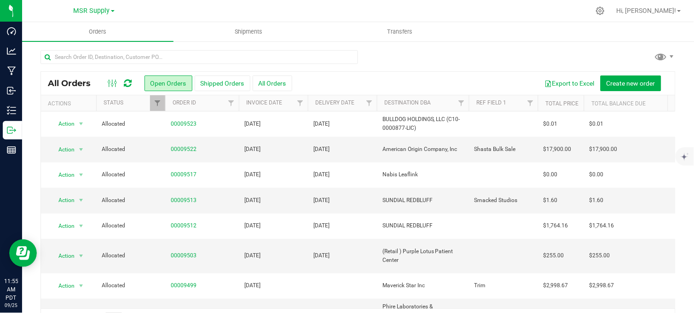
click at [406, 59] on div at bounding box center [357, 60] width 635 height 21
click at [458, 51] on div at bounding box center [357, 60] width 635 height 21
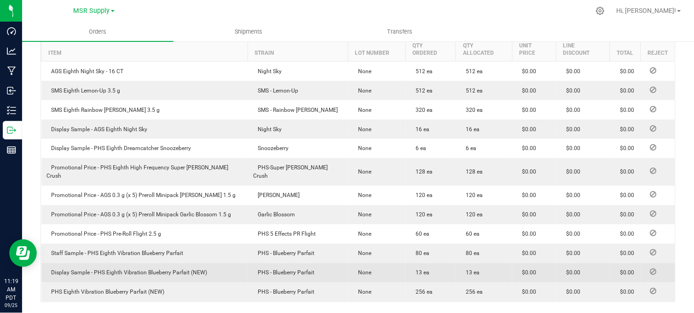
scroll to position [255, 0]
